Goal: Task Accomplishment & Management: Manage account settings

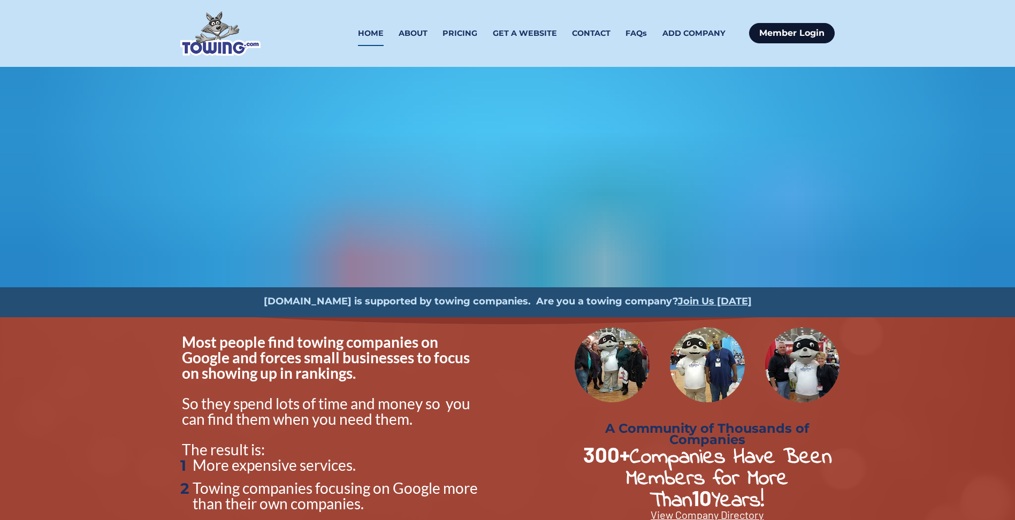
drag, startPoint x: 0, startPoint y: 0, endPoint x: 794, endPoint y: 31, distance: 794.1
click at [794, 31] on link "Member Login" at bounding box center [792, 33] width 86 height 20
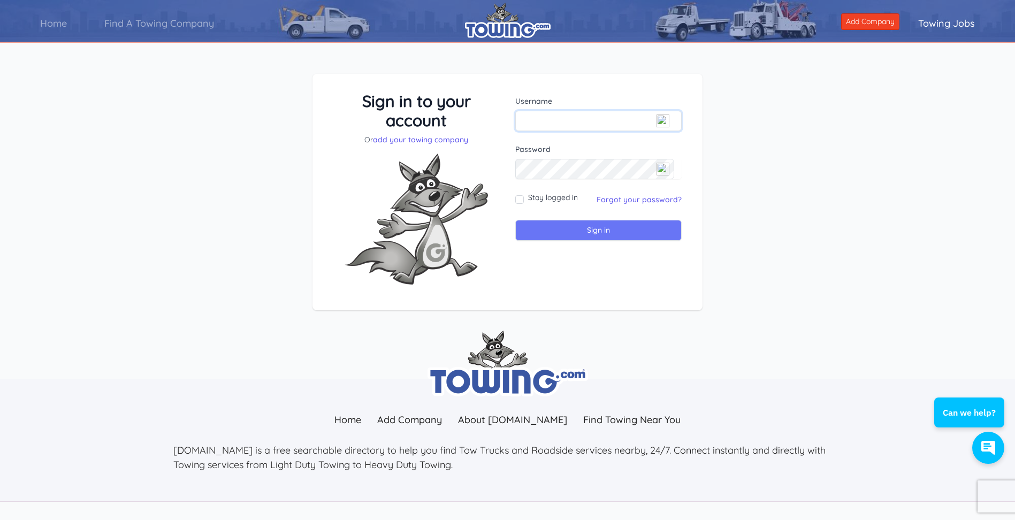
type input "onpoint2024@outlook.com"
click at [582, 234] on input "Sign in" at bounding box center [598, 230] width 166 height 21
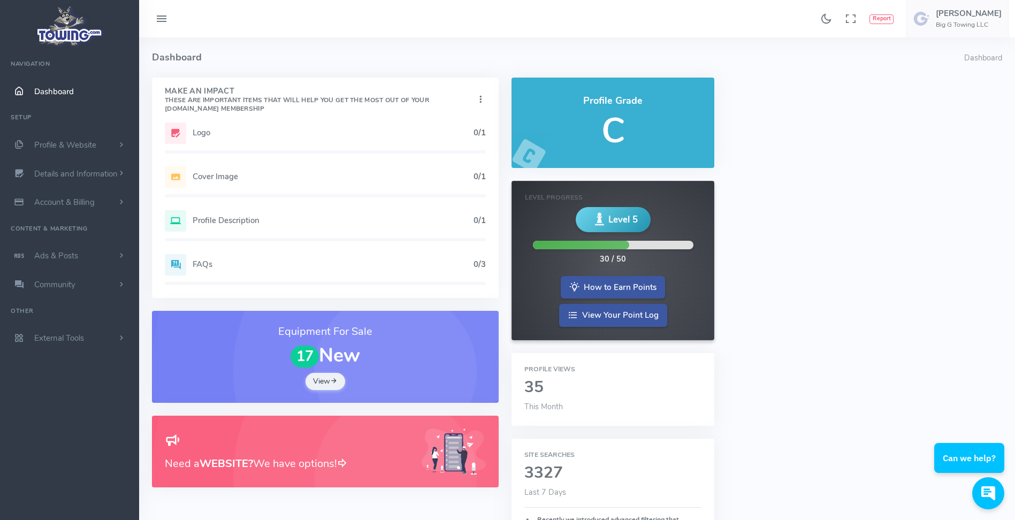
click at [193, 136] on h5 "Logo" at bounding box center [333, 132] width 281 height 9
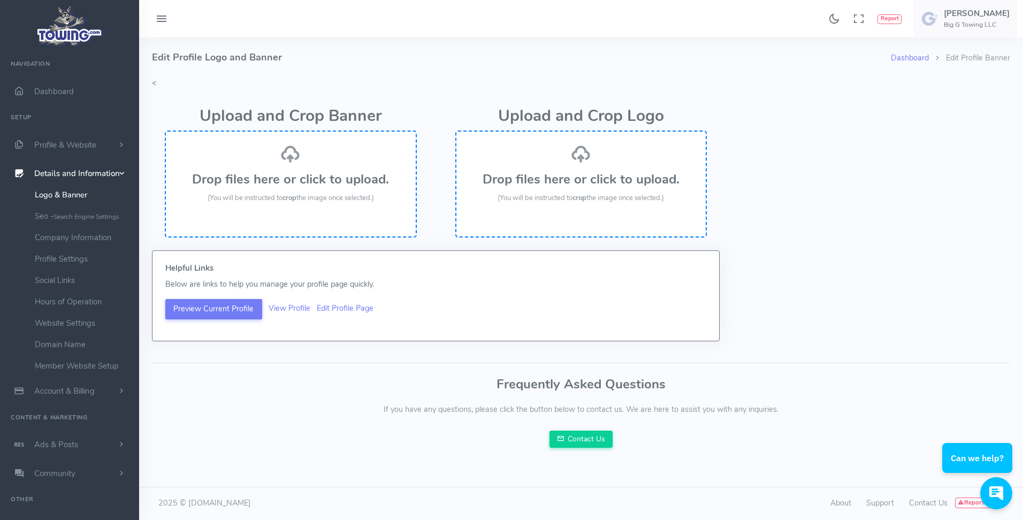
click at [559, 188] on div "Drop files here or click to upload. (You will be instructed to crop the image o…" at bounding box center [581, 174] width 228 height 60
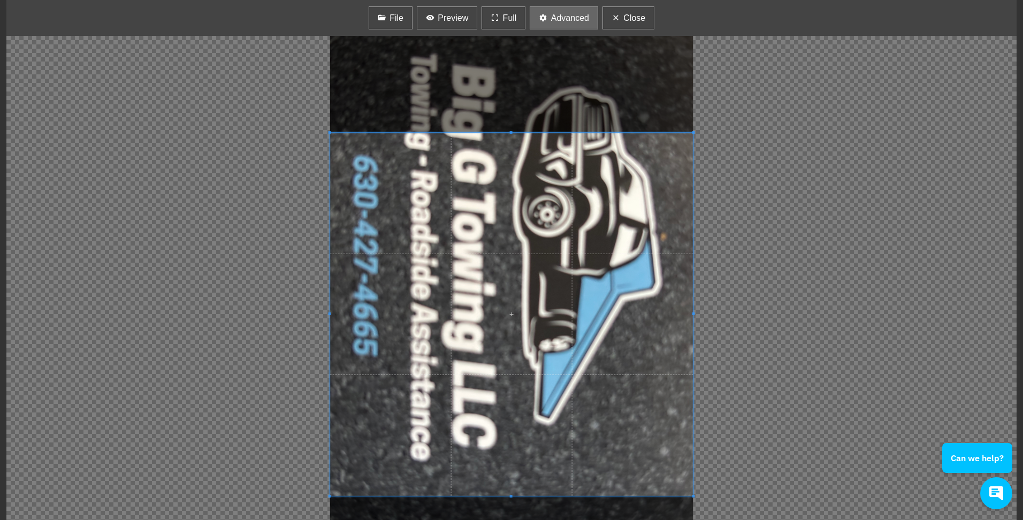
click at [544, 20] on icon "button" at bounding box center [543, 17] width 9 height 13
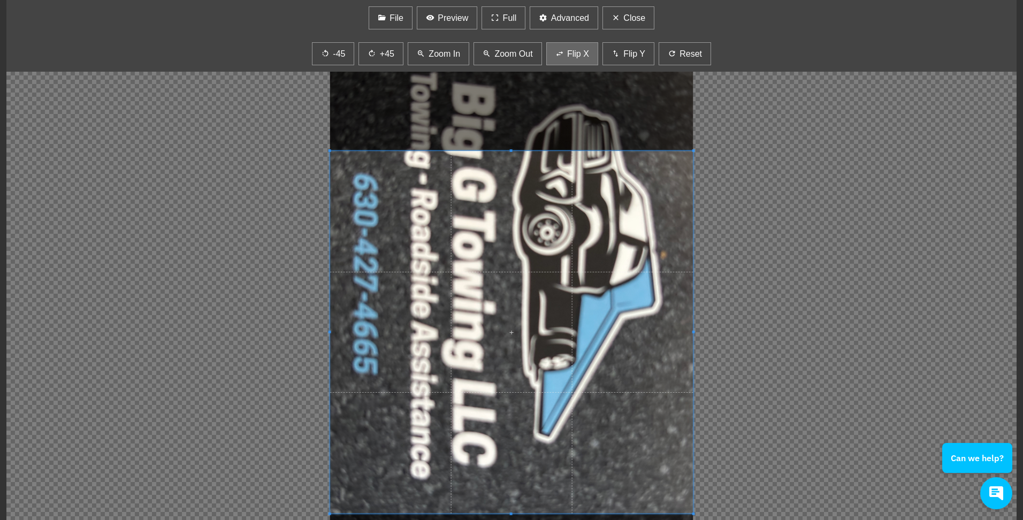
click at [572, 48] on span "Flip X" at bounding box center [578, 54] width 22 height 13
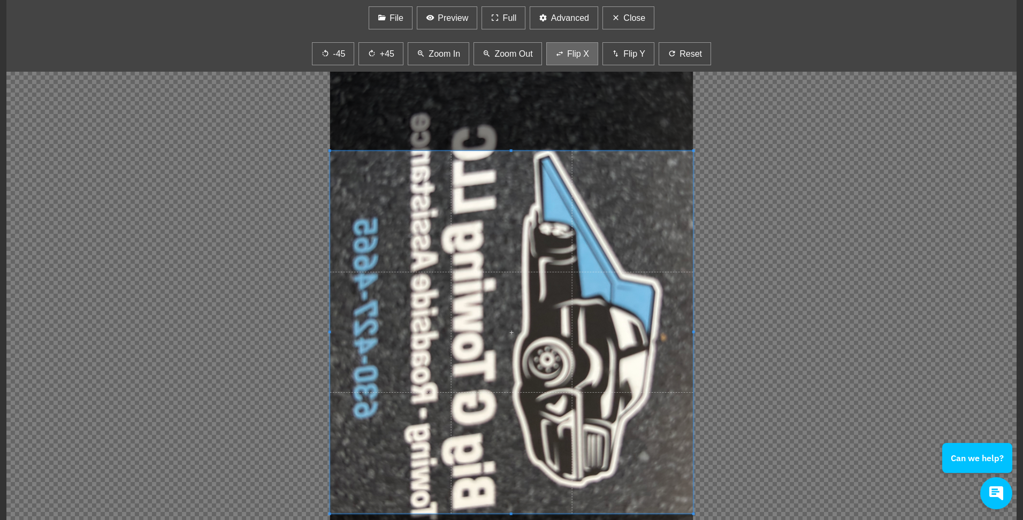
click at [572, 48] on span "Flip X" at bounding box center [578, 54] width 22 height 13
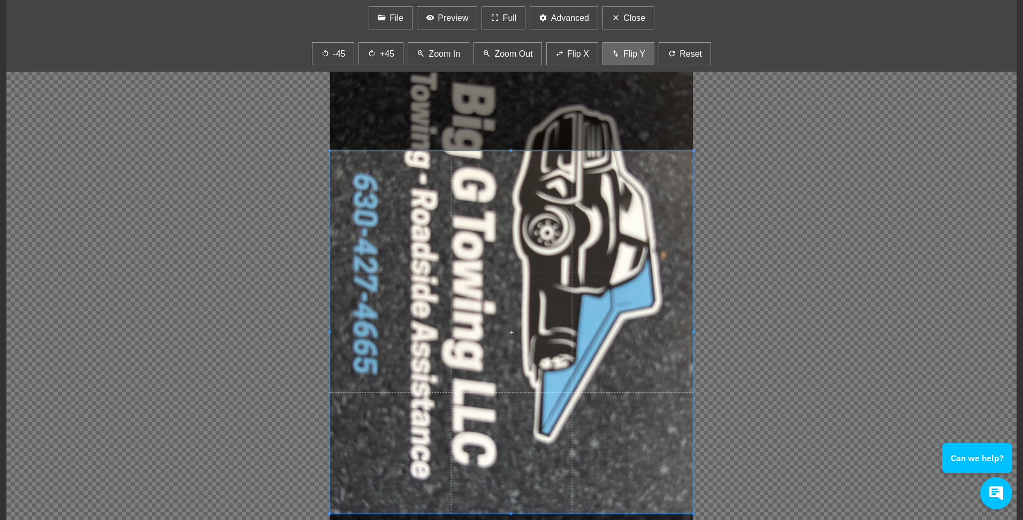
click at [617, 51] on icon "button" at bounding box center [616, 53] width 9 height 13
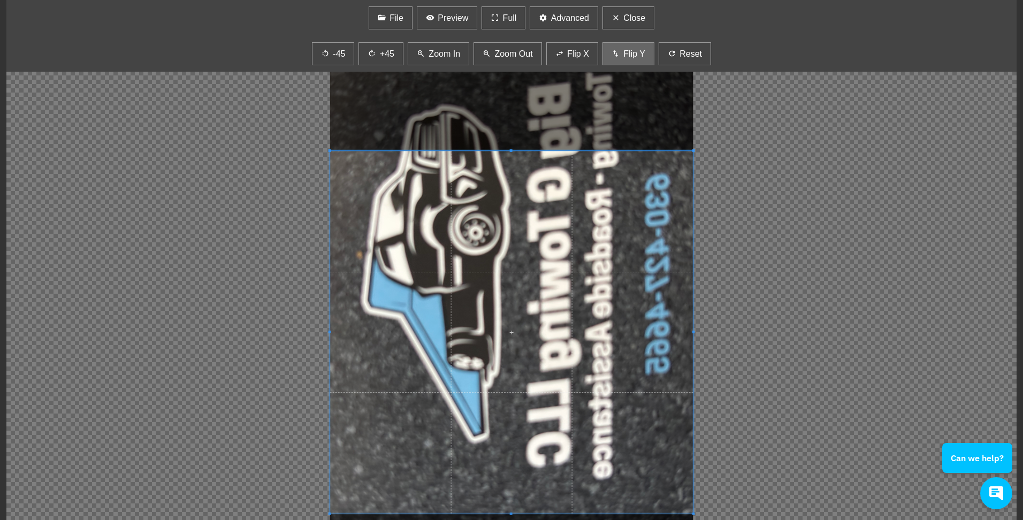
click at [618, 52] on icon "button" at bounding box center [616, 53] width 9 height 13
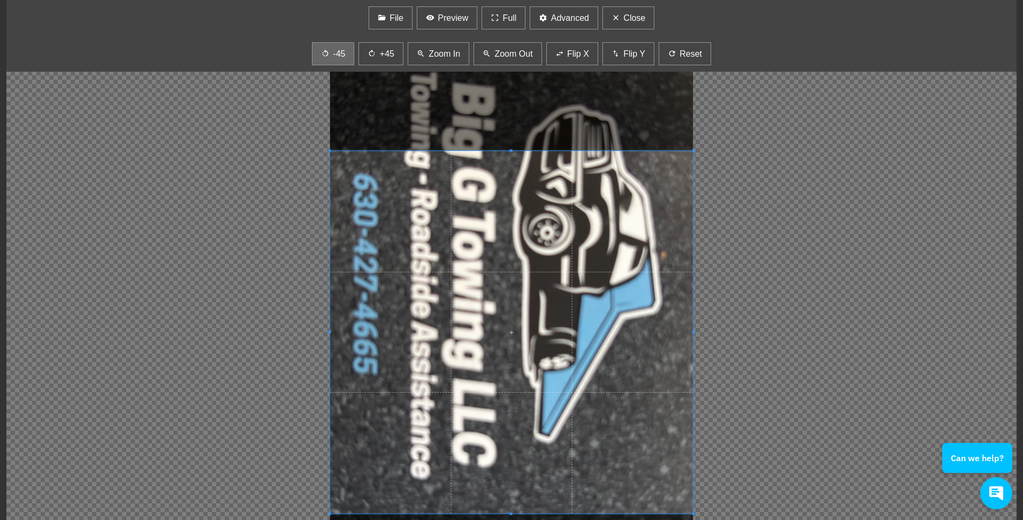
click at [332, 50] on button "-45" at bounding box center [333, 53] width 43 height 23
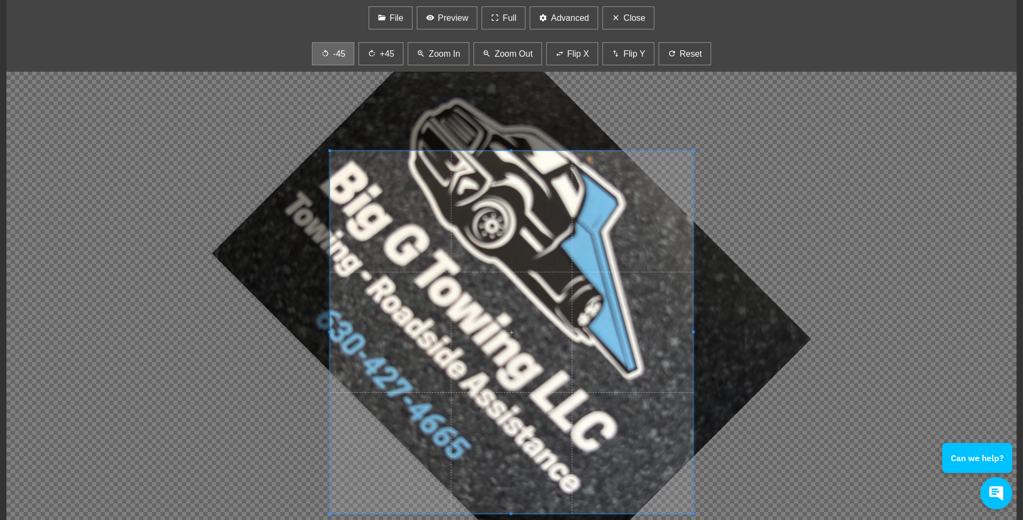
click at [340, 46] on button "-45" at bounding box center [333, 53] width 43 height 23
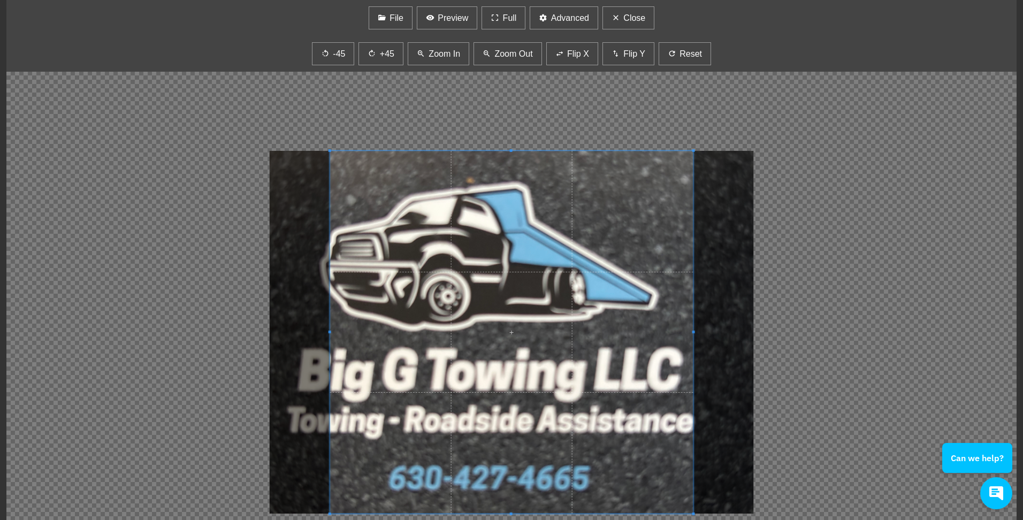
click at [287, 340] on div at bounding box center [511, 296] width 1010 height 484
click at [494, 57] on span "Zoom Out" at bounding box center [513, 54] width 38 height 13
click at [449, 52] on span "Zoom In" at bounding box center [445, 54] width 32 height 13
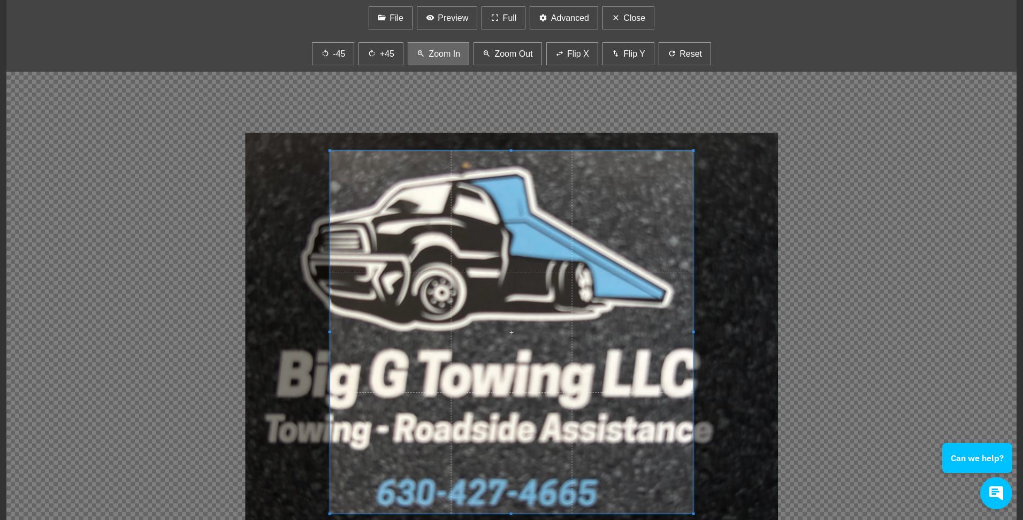
click at [449, 52] on span "Zoom In" at bounding box center [445, 54] width 32 height 13
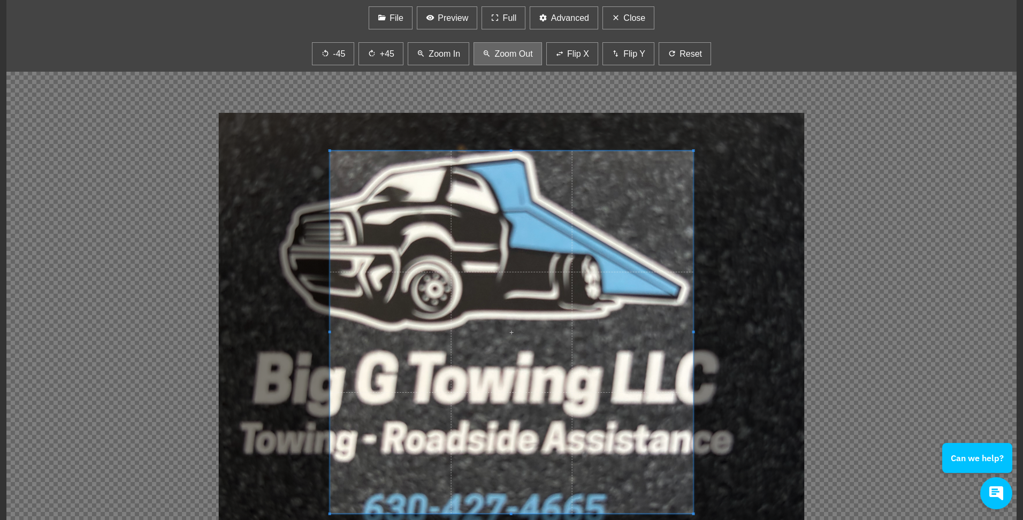
click at [501, 52] on span "Zoom Out" at bounding box center [513, 54] width 38 height 13
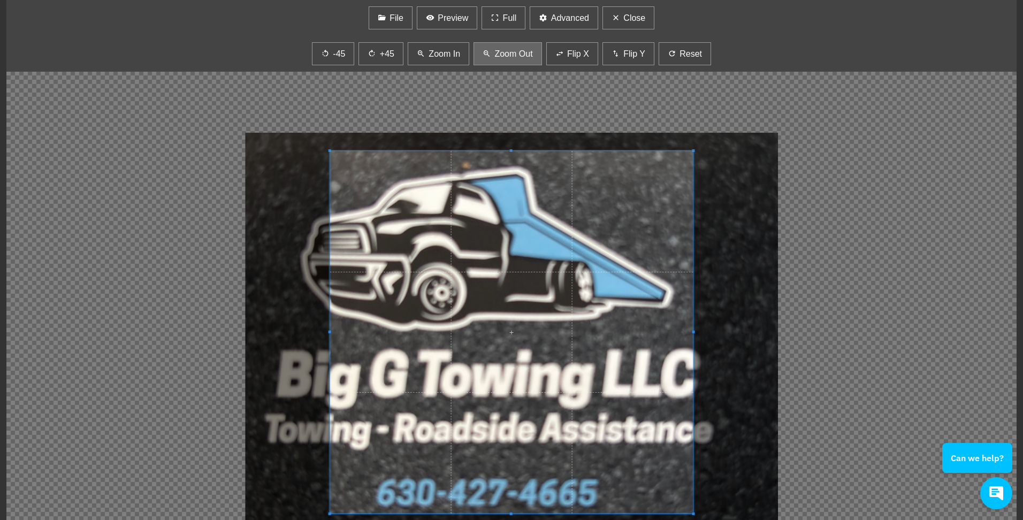
click at [501, 52] on span "Zoom Out" at bounding box center [513, 54] width 38 height 13
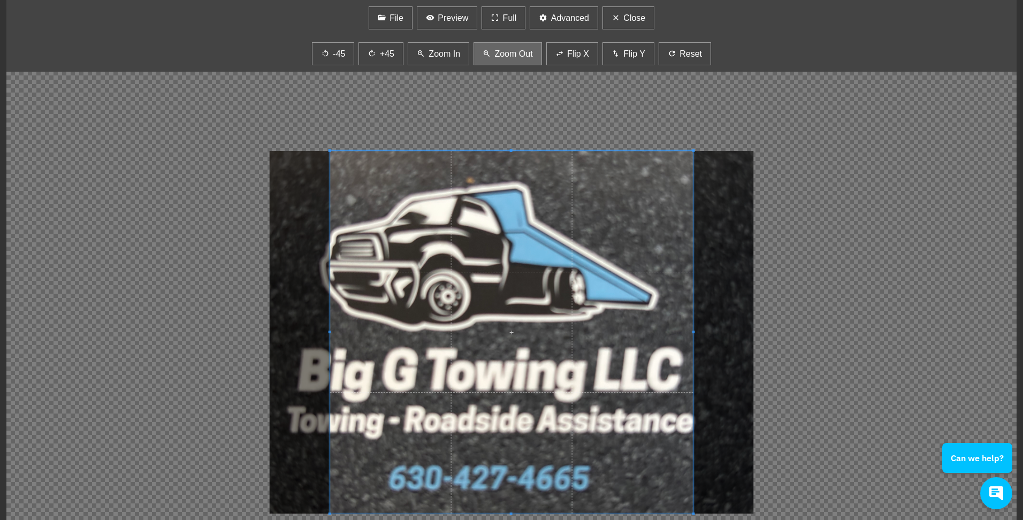
click at [501, 52] on span "Zoom Out" at bounding box center [513, 54] width 38 height 13
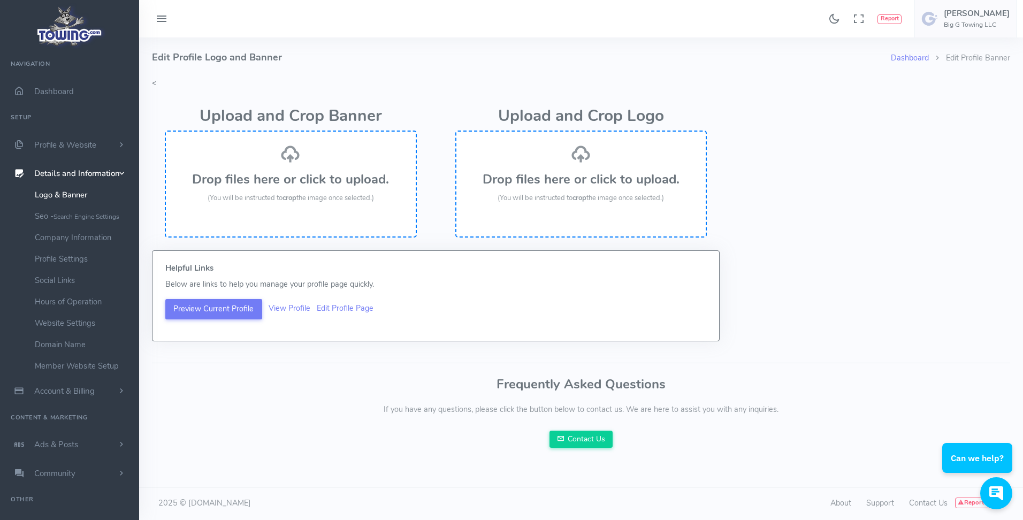
click at [319, 182] on h3 "Drop files here or click to upload." at bounding box center [291, 179] width 228 height 14
click at [307, 212] on div "Drop files here or click to upload. (You will be instructed to crop the image o…" at bounding box center [291, 184] width 252 height 107
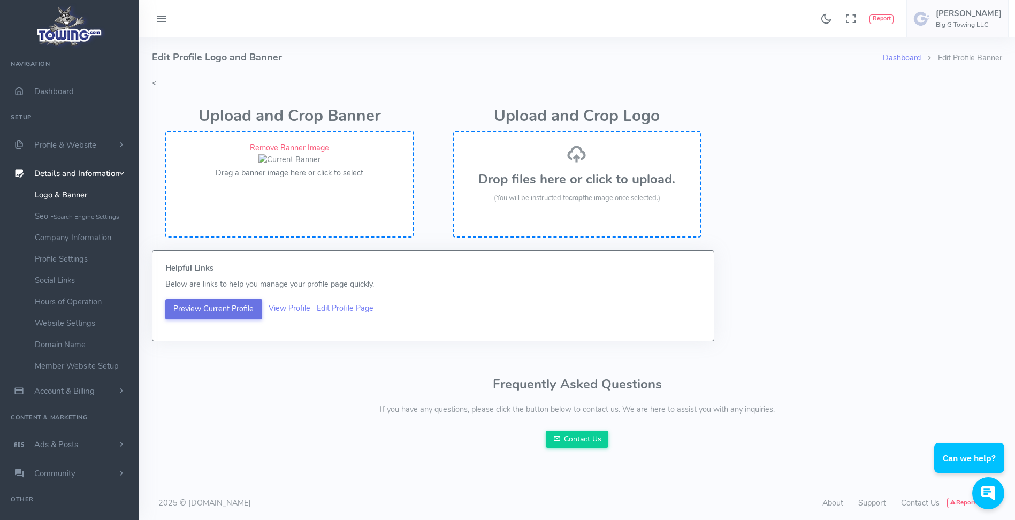
click at [230, 319] on button "Preview Current Profile" at bounding box center [213, 309] width 97 height 20
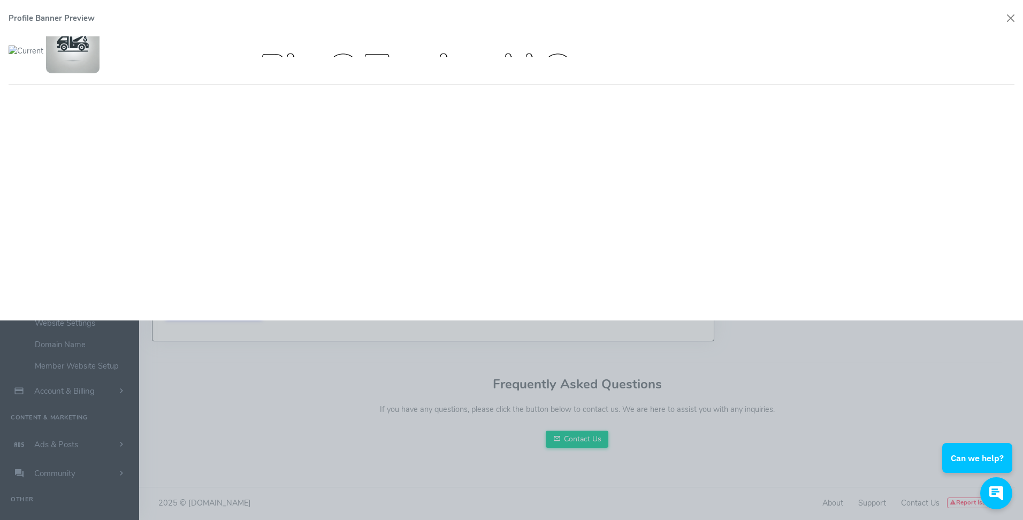
click at [419, 110] on p "City, State" at bounding box center [414, 99] width 308 height 21
click at [403, 462] on div at bounding box center [511, 260] width 1023 height 520
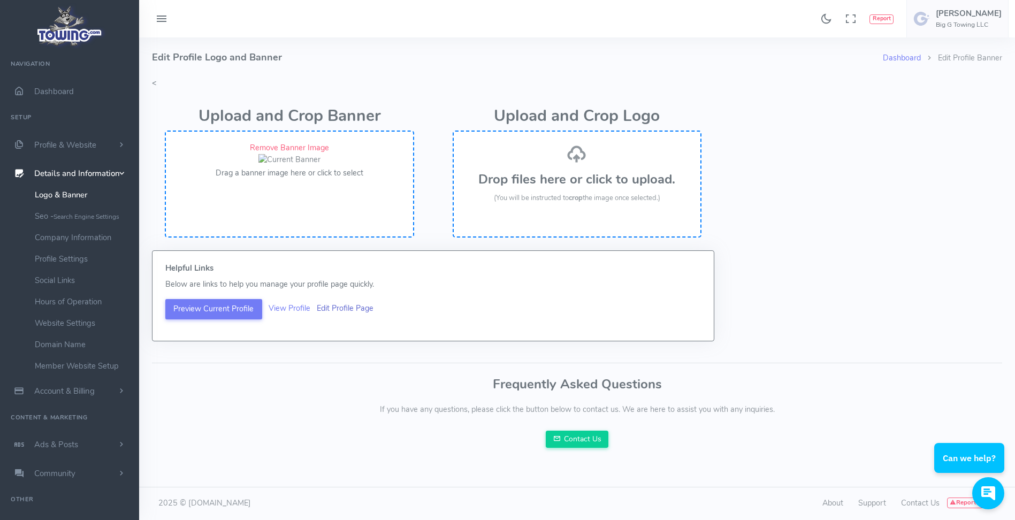
click at [338, 314] on link "Edit Profile Page" at bounding box center [345, 308] width 57 height 11
click at [280, 314] on link "View Profile" at bounding box center [290, 308] width 42 height 11
click at [287, 149] on link "Remove Banner Image" at bounding box center [289, 147] width 79 height 11
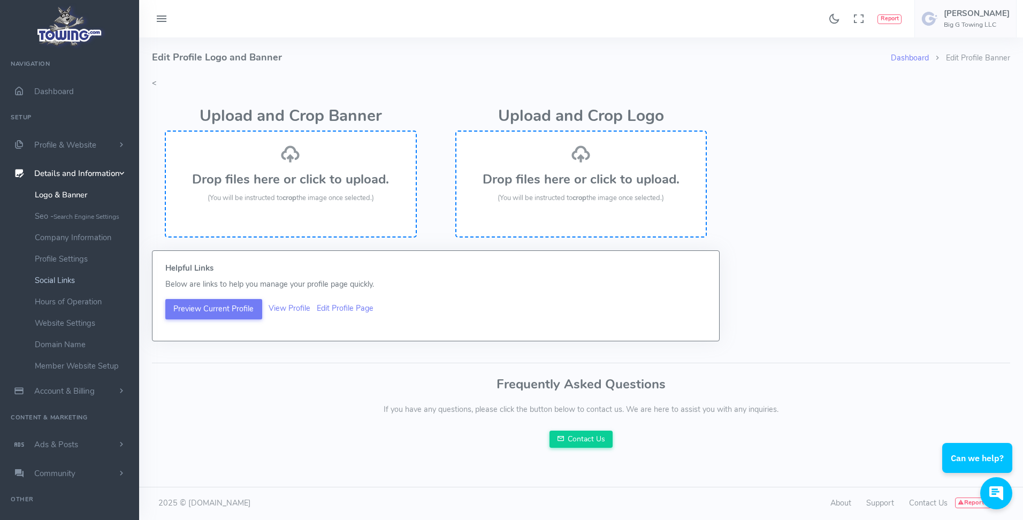
click at [62, 274] on link "Social Links" at bounding box center [83, 280] width 112 height 21
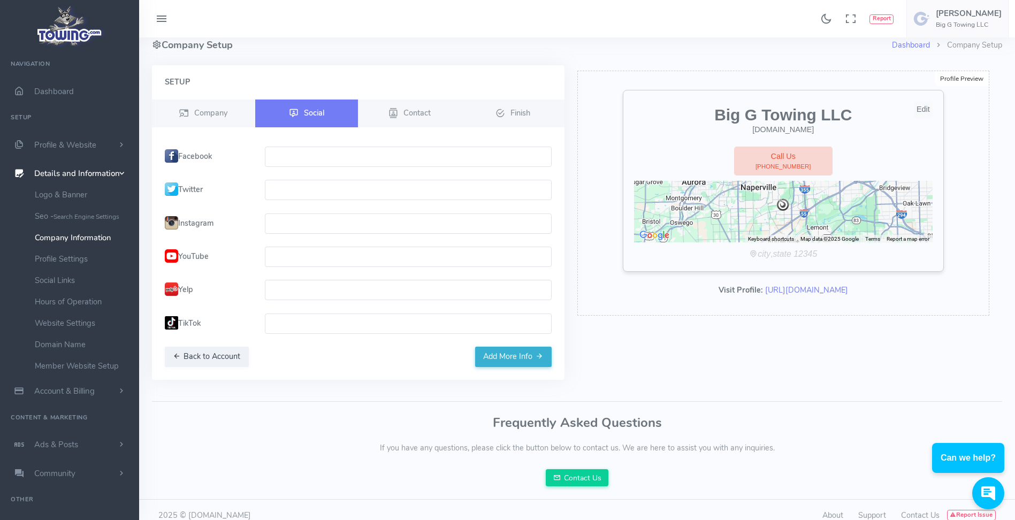
scroll to position [24, 0]
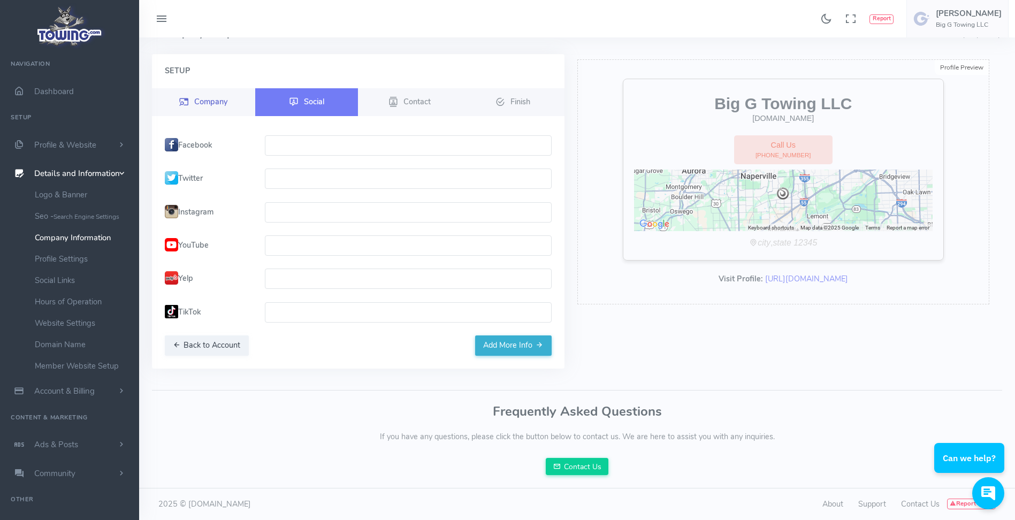
click at [208, 103] on span "Company" at bounding box center [210, 101] width 33 height 11
click at [210, 102] on span "Company" at bounding box center [210, 101] width 33 height 11
click at [423, 93] on link "Contact" at bounding box center [409, 102] width 103 height 28
click at [416, 96] on span "Contact" at bounding box center [416, 101] width 27 height 11
click at [412, 108] on link "Contact" at bounding box center [409, 102] width 103 height 28
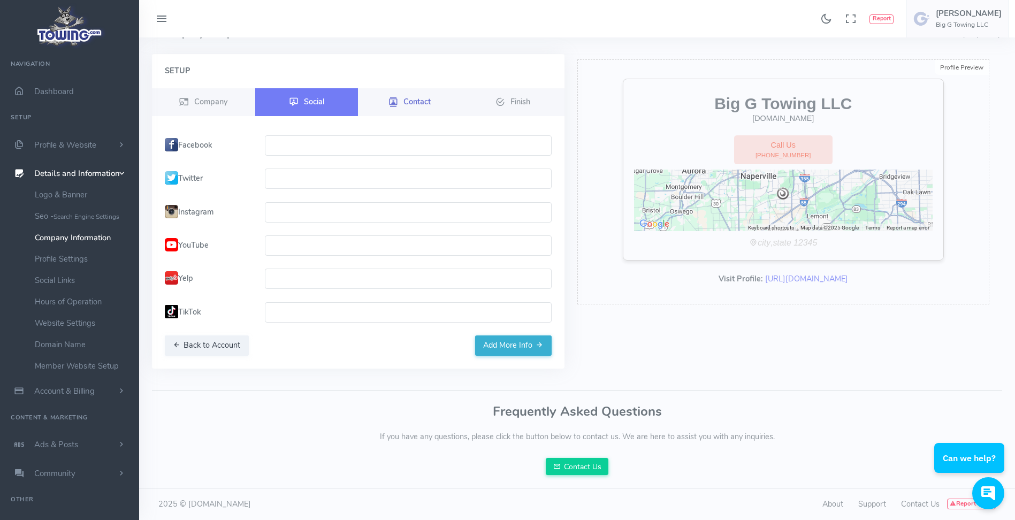
click at [412, 107] on link "Contact" at bounding box center [409, 102] width 103 height 28
click at [202, 100] on span "Company" at bounding box center [210, 101] width 33 height 11
click at [423, 97] on span "Contact" at bounding box center [416, 101] width 27 height 11
click at [403, 101] on link "Contact" at bounding box center [409, 102] width 103 height 28
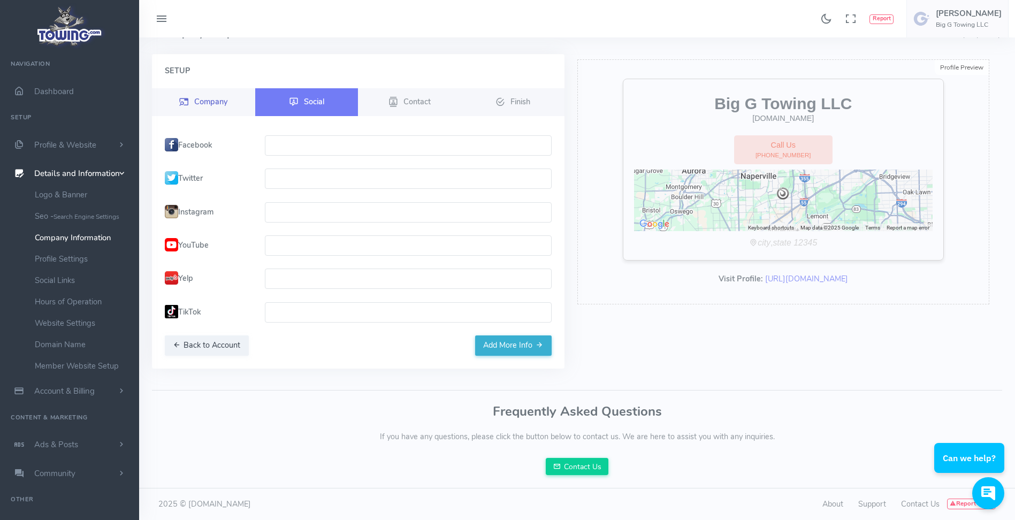
click at [169, 101] on link "Company" at bounding box center [203, 102] width 103 height 28
click at [200, 99] on span "Company" at bounding box center [210, 101] width 33 height 11
click at [425, 102] on span "Contact" at bounding box center [416, 101] width 27 height 11
click at [428, 98] on span "Contact" at bounding box center [416, 101] width 27 height 11
